Goal: Transaction & Acquisition: Purchase product/service

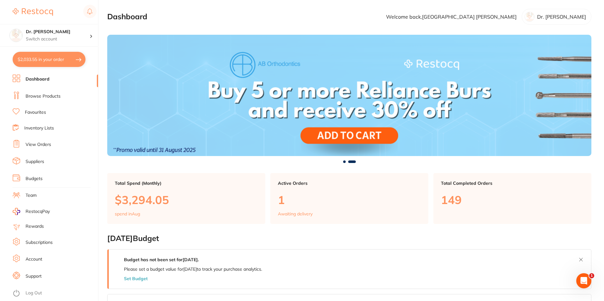
click at [37, 95] on link "Browse Products" at bounding box center [43, 96] width 35 height 6
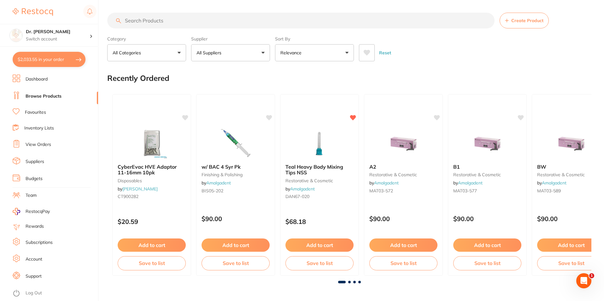
click at [167, 21] on input "search" at bounding box center [300, 21] width 387 height 16
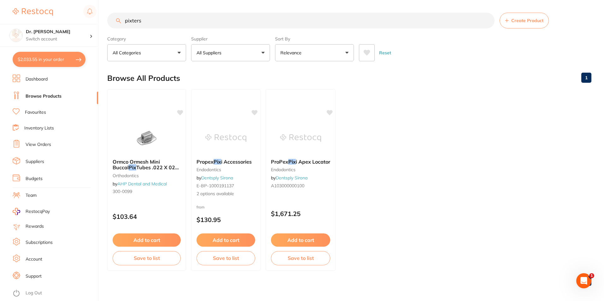
type input "pixters"
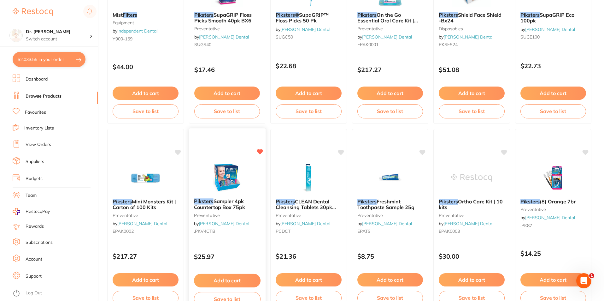
scroll to position [189, 0]
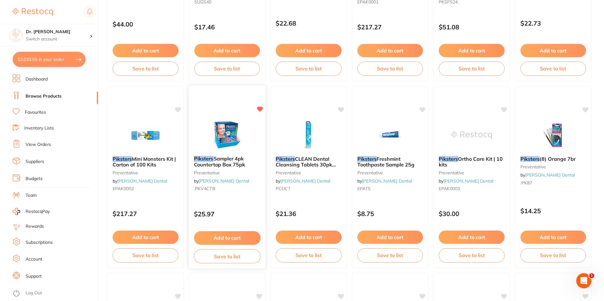
click at [235, 127] on img at bounding box center [226, 135] width 41 height 32
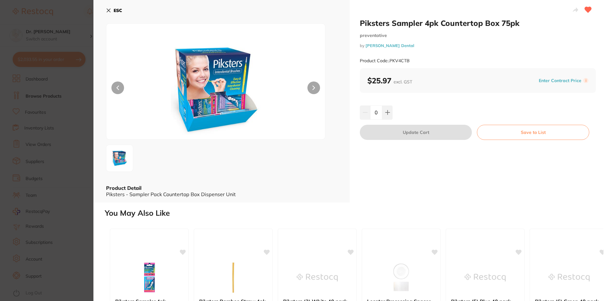
click at [108, 13] on icon at bounding box center [108, 10] width 5 height 5
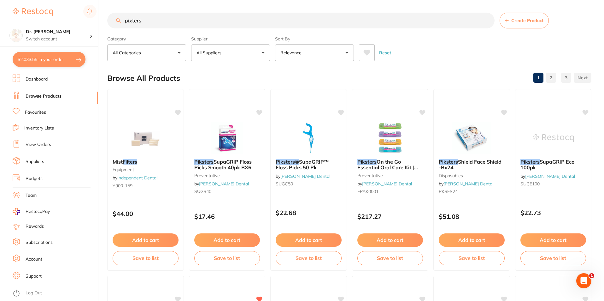
click at [224, 50] on p "All Suppliers" at bounding box center [210, 53] width 27 height 6
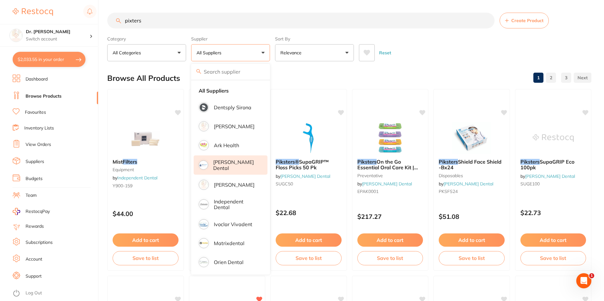
click at [220, 162] on p "[PERSON_NAME] Dental" at bounding box center [235, 165] width 45 height 12
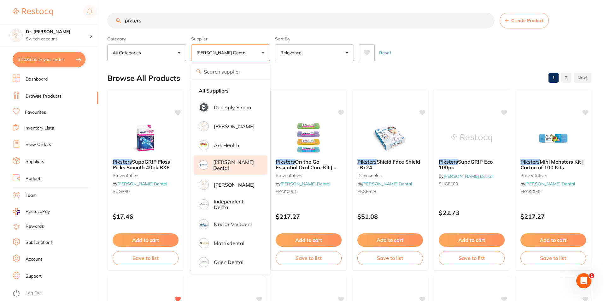
click at [455, 43] on div "Reset" at bounding box center [472, 50] width 227 height 22
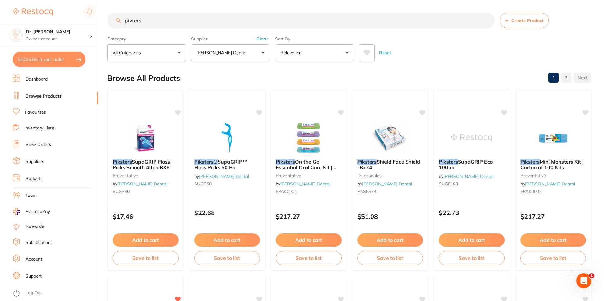
click at [567, 77] on link "2" at bounding box center [566, 77] width 10 height 13
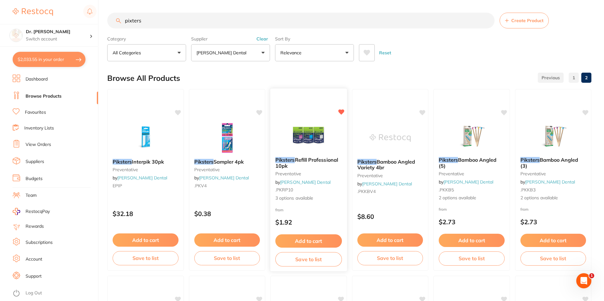
click at [322, 125] on img at bounding box center [308, 136] width 41 height 32
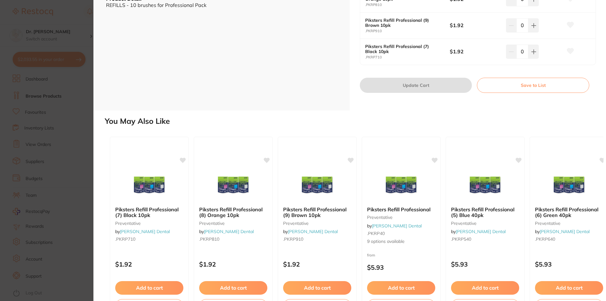
scroll to position [189, 0]
click at [520, 160] on icon at bounding box center [519, 158] width 6 height 5
click at [517, 158] on icon at bounding box center [519, 158] width 6 height 5
click at [516, 158] on icon at bounding box center [519, 158] width 6 height 5
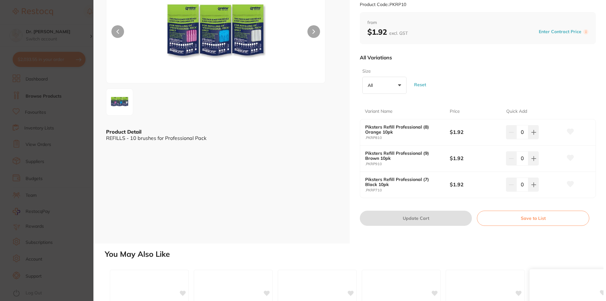
scroll to position [0, 0]
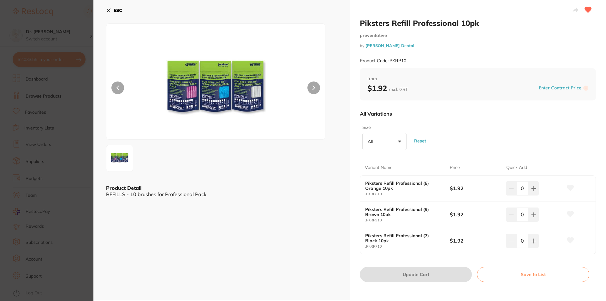
click at [56, 103] on section "Piksters Refill Professional 10pk preventative by [PERSON_NAME] Dental Product …" at bounding box center [303, 150] width 606 height 301
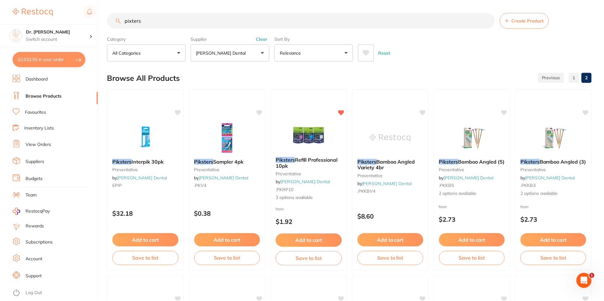
scroll to position [3, 0]
